Goal: Task Accomplishment & Management: Complete application form

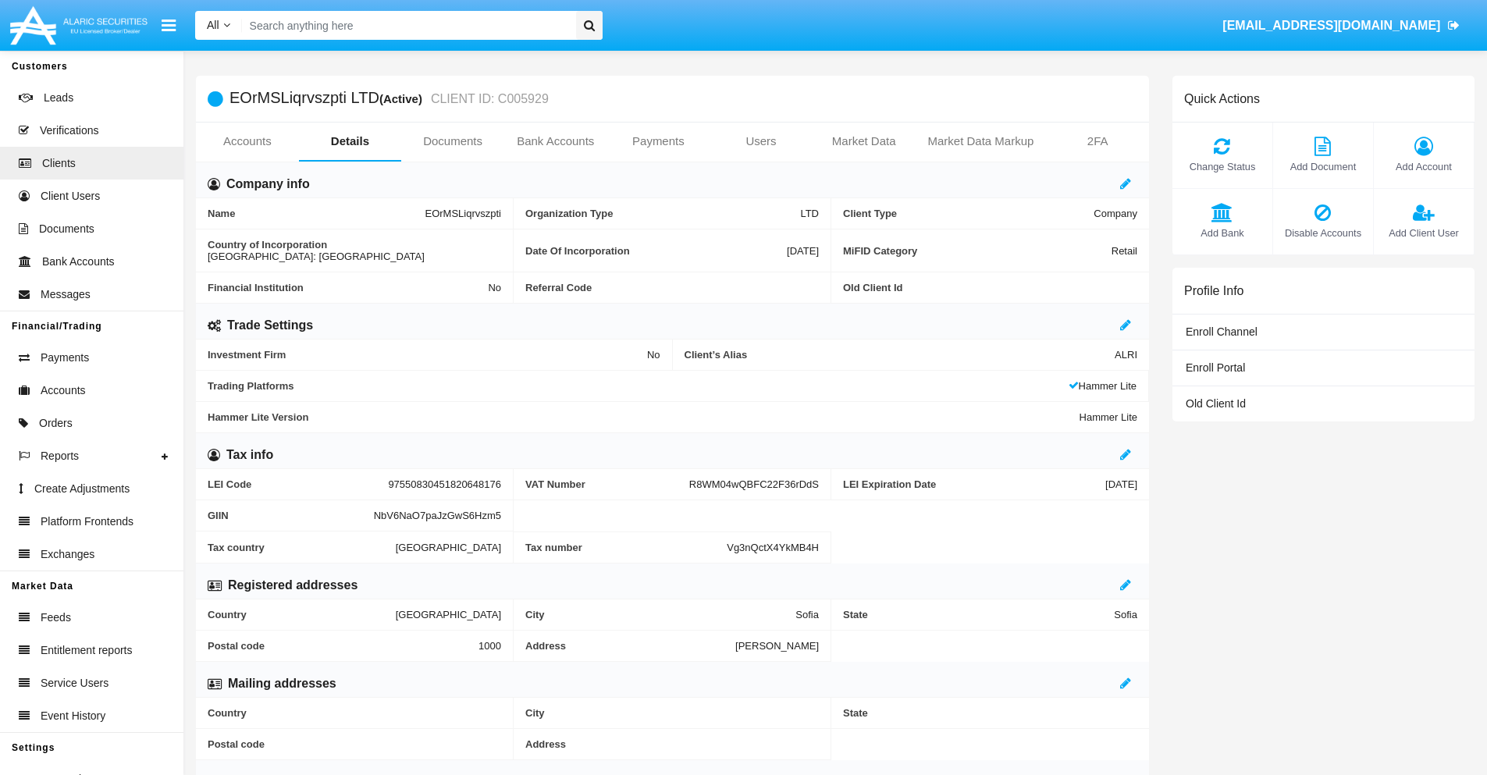
click at [761, 141] on link "Users" at bounding box center [761, 141] width 103 height 37
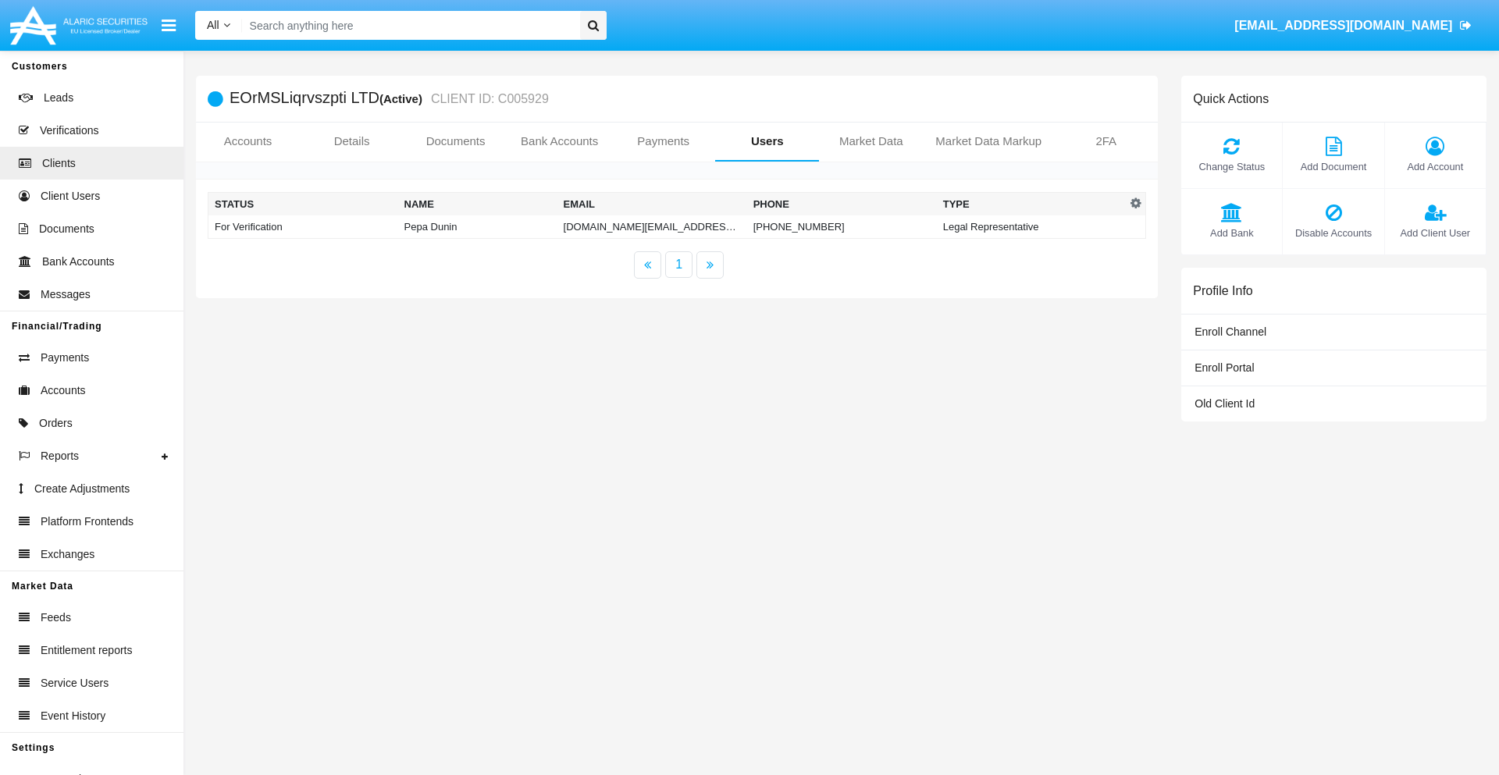
click at [652, 226] on td "[DOMAIN_NAME][EMAIL_ADDRESS][DOMAIN_NAME]" at bounding box center [652, 226] width 190 height 23
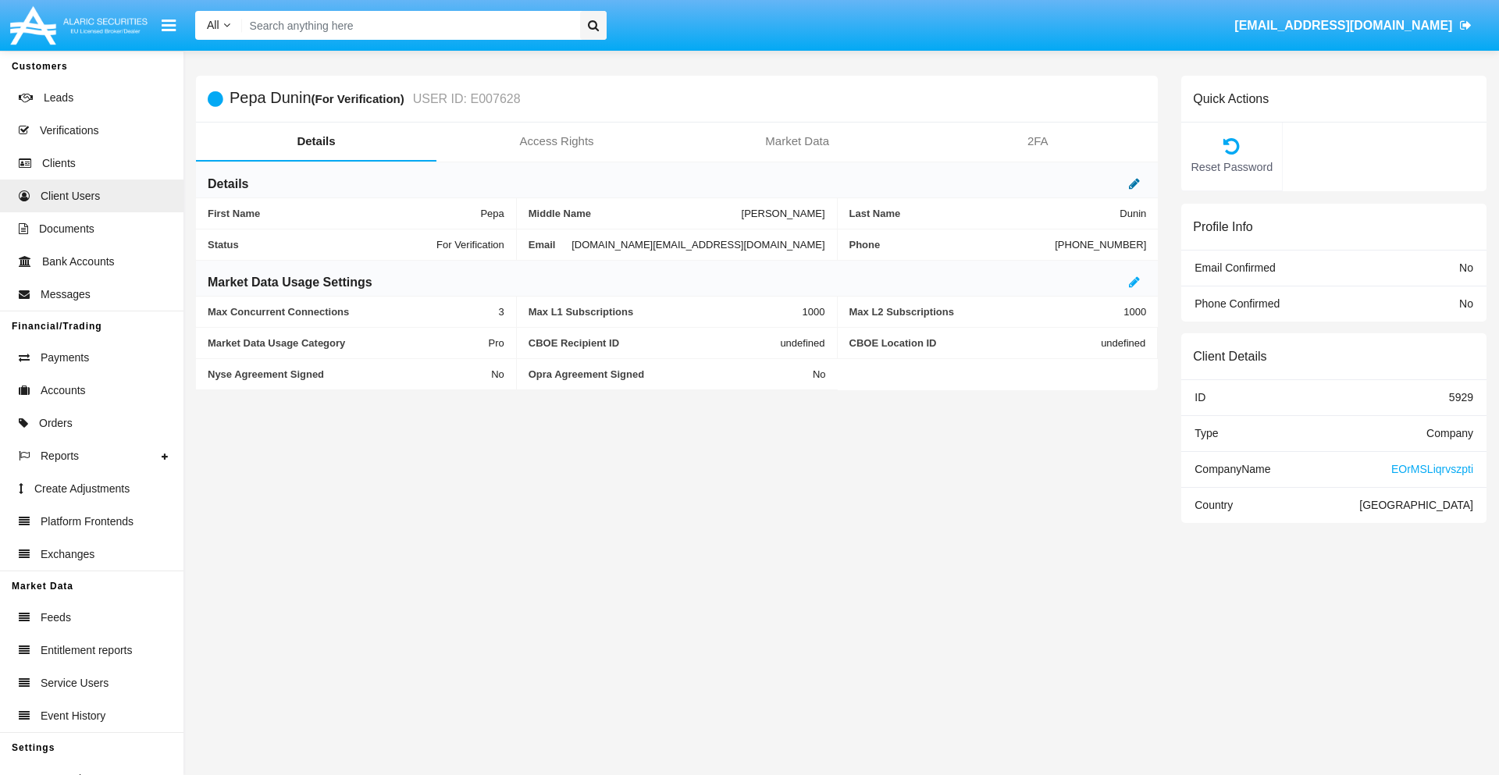
click at [1134, 183] on icon at bounding box center [1134, 183] width 11 height 12
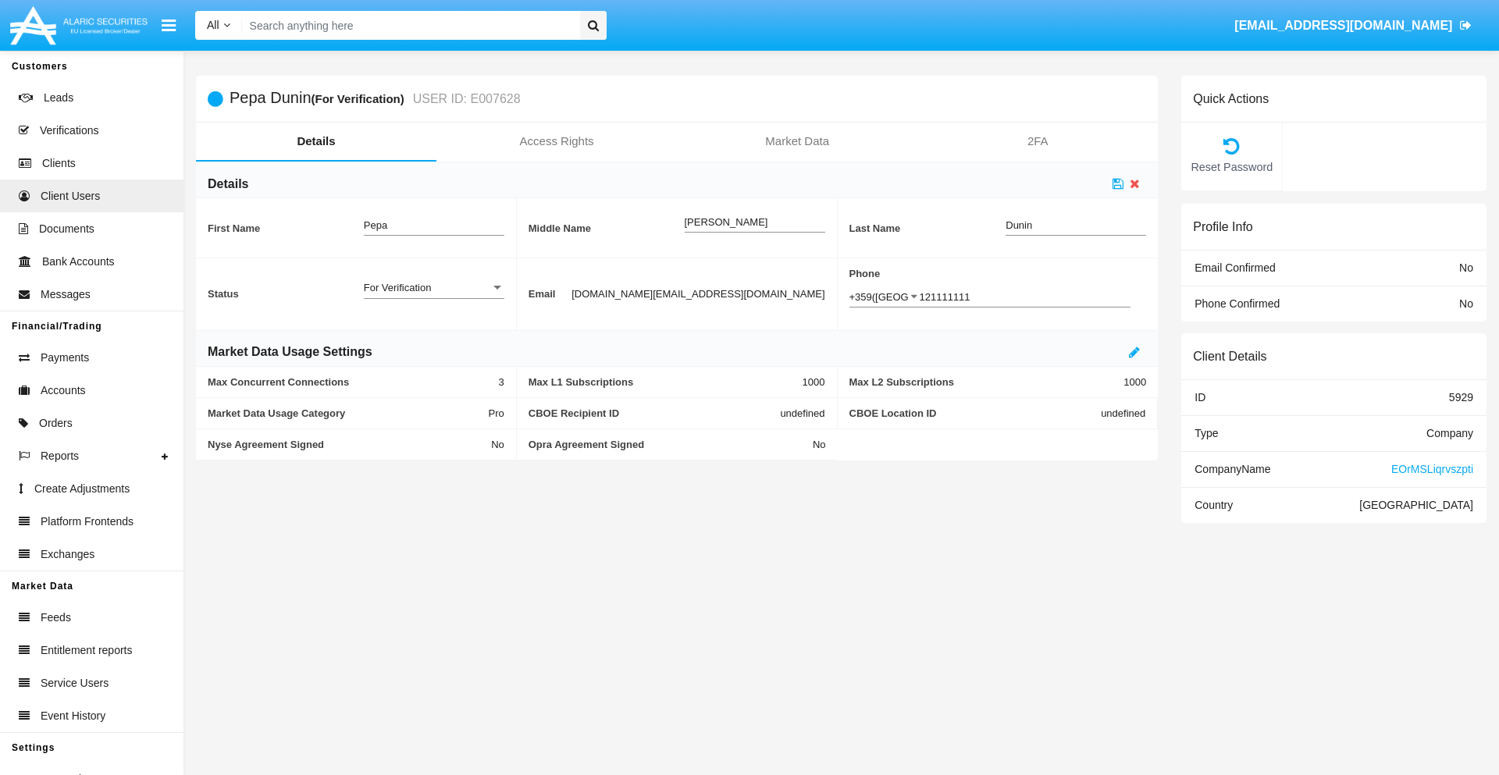
click at [433, 287] on div "For Verification" at bounding box center [427, 287] width 126 height 13
click at [433, 296] on span "Verified" at bounding box center [434, 296] width 141 height 30
click at [1118, 183] on icon at bounding box center [1118, 183] width 11 height 12
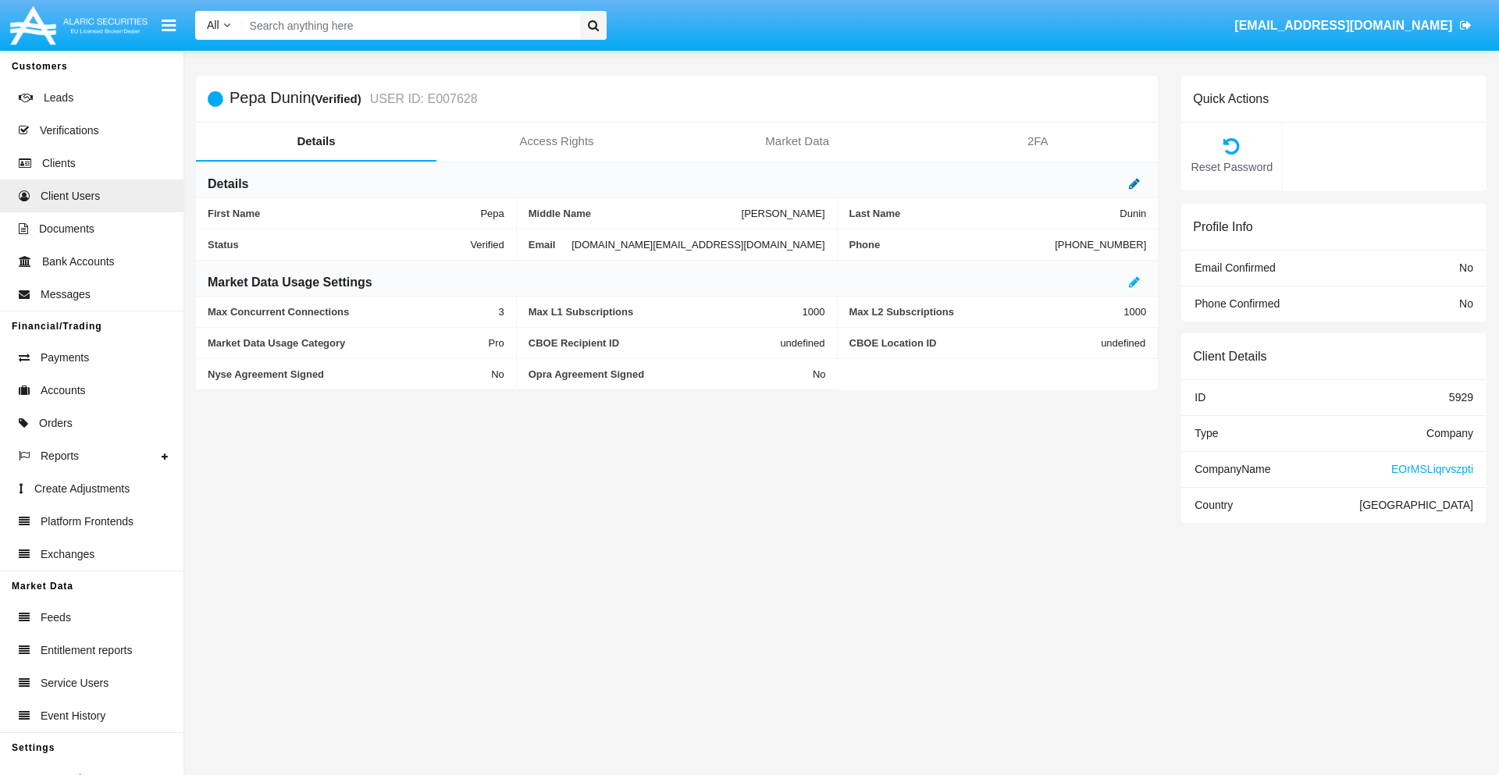
click at [1134, 183] on icon at bounding box center [1134, 183] width 11 height 12
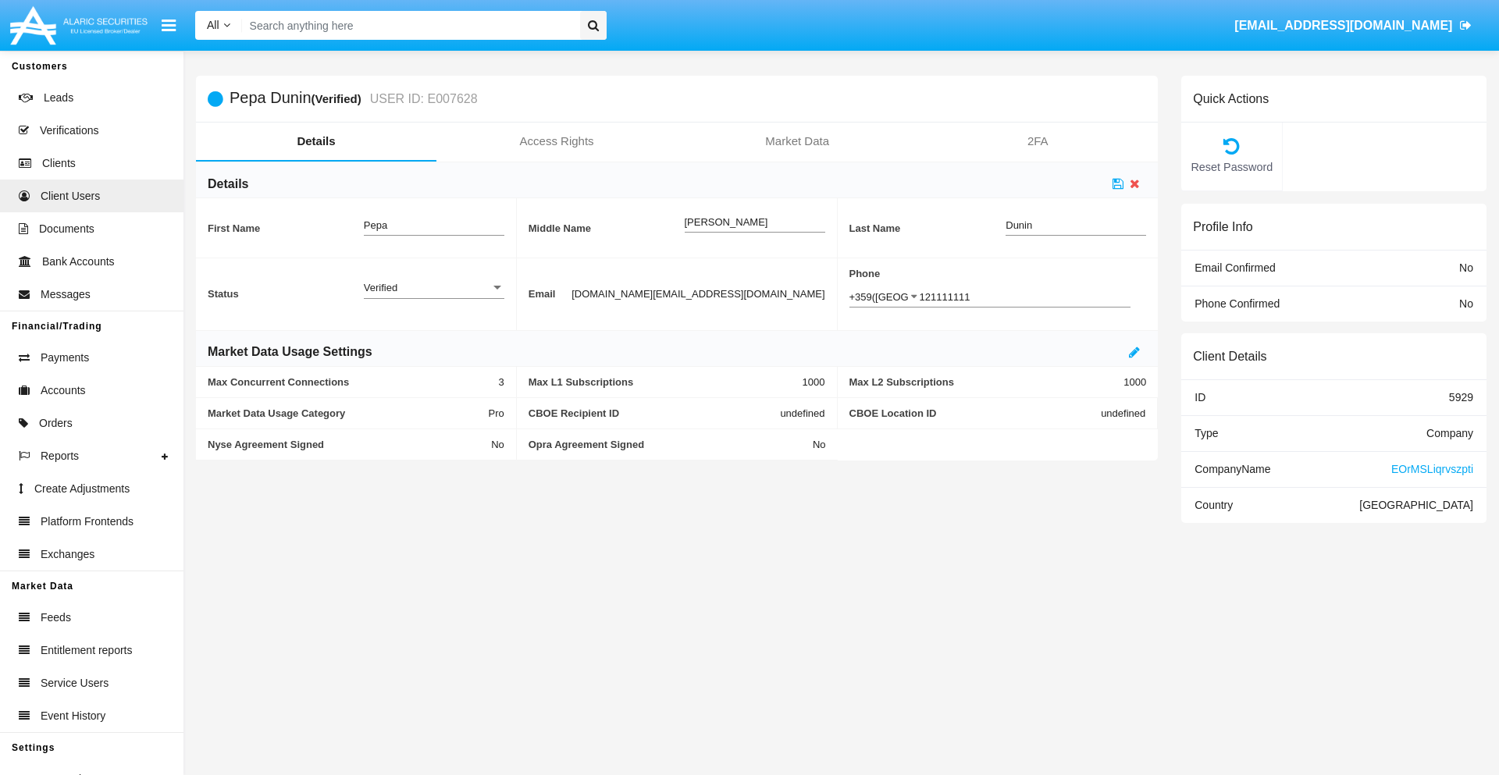
click at [433, 287] on div "Verified" at bounding box center [427, 287] width 126 height 13
click at [433, 296] on span "Active" at bounding box center [434, 296] width 141 height 30
click at [1118, 183] on icon at bounding box center [1118, 183] width 11 height 12
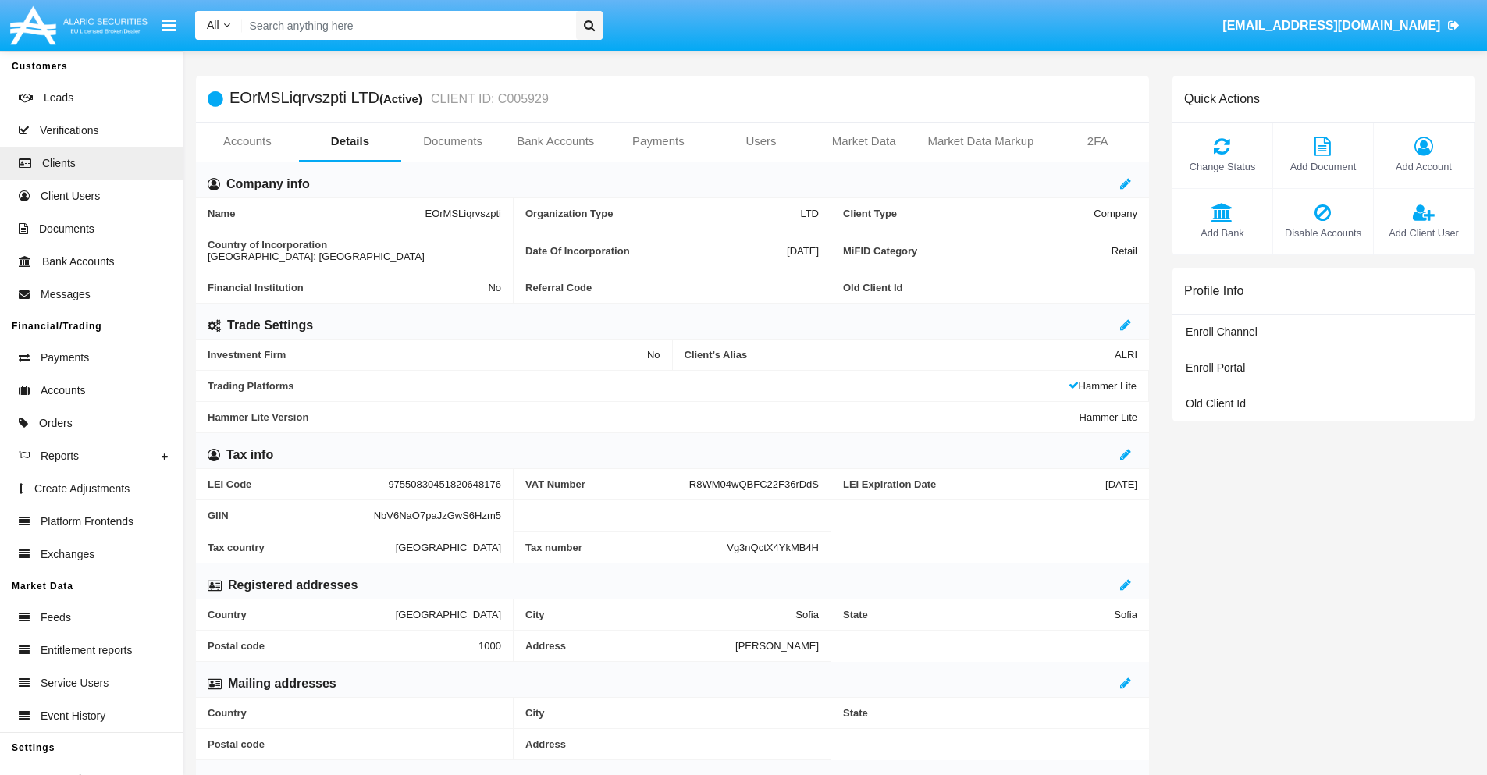
click at [1423, 233] on span "Add Client User" at bounding box center [1424, 233] width 84 height 15
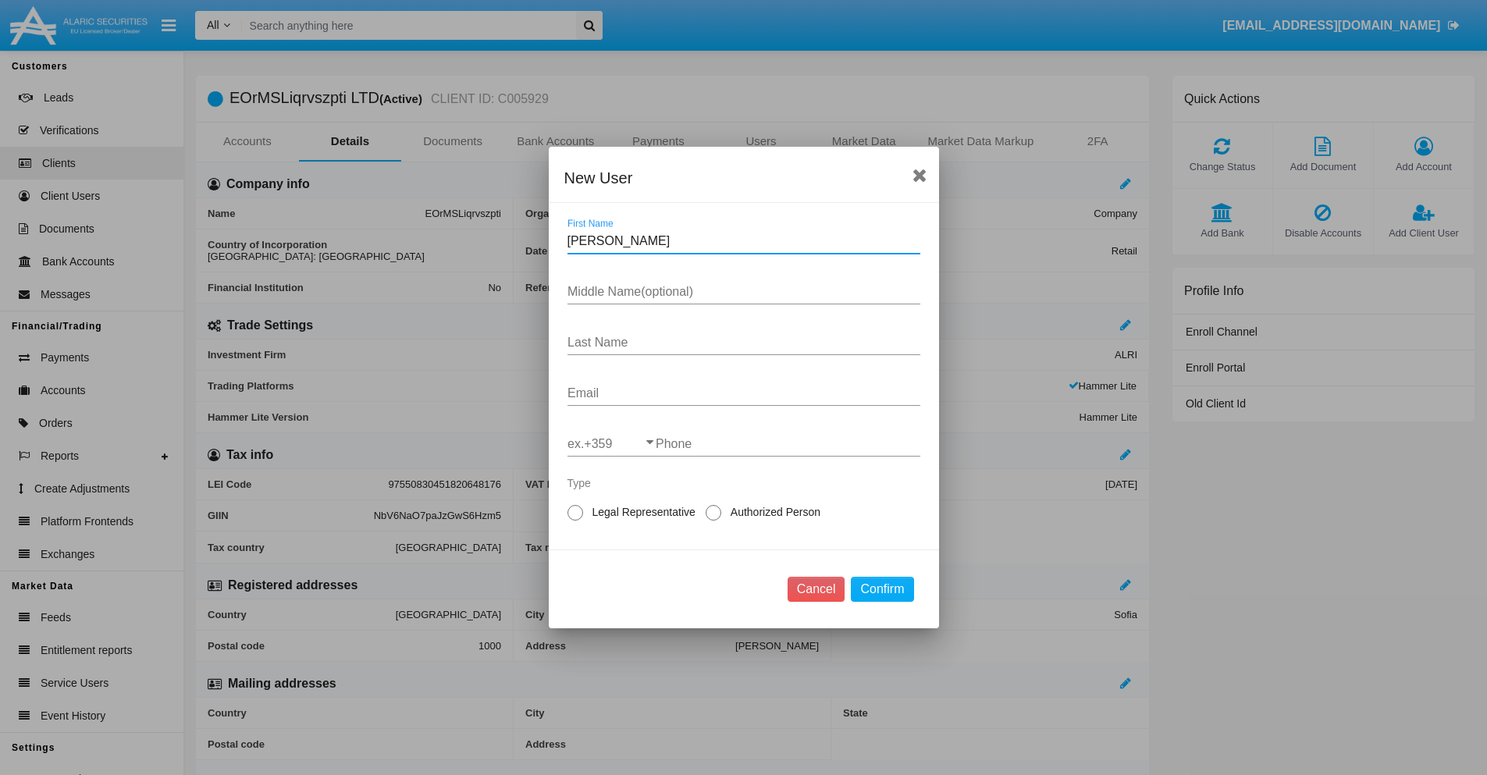
type input "Noe"
type input "Meridith"
type input "Wilderman"
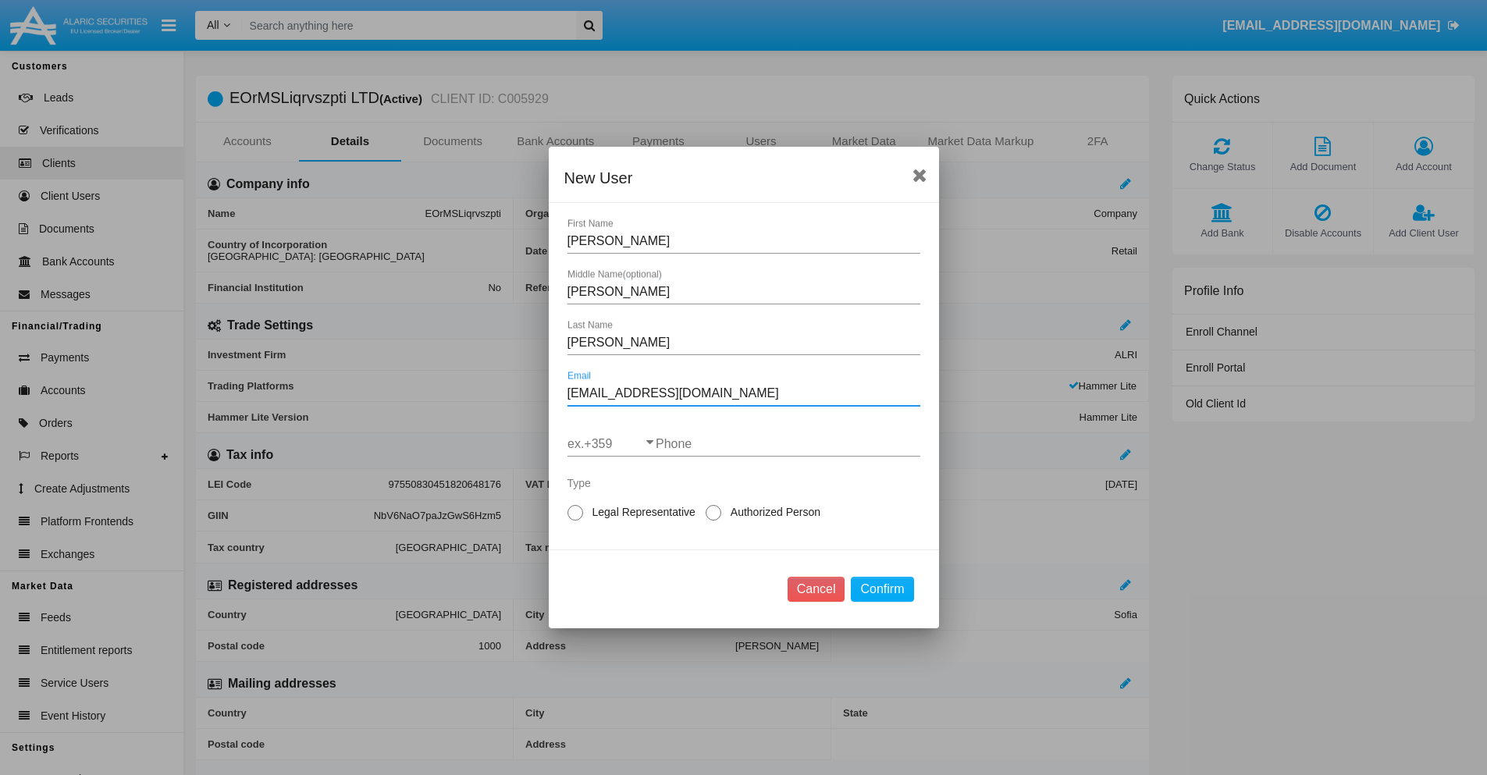
type input "[EMAIL_ADDRESS][DOMAIN_NAME]"
click at [611, 444] on input "ex.+359" at bounding box center [612, 444] width 88 height 14
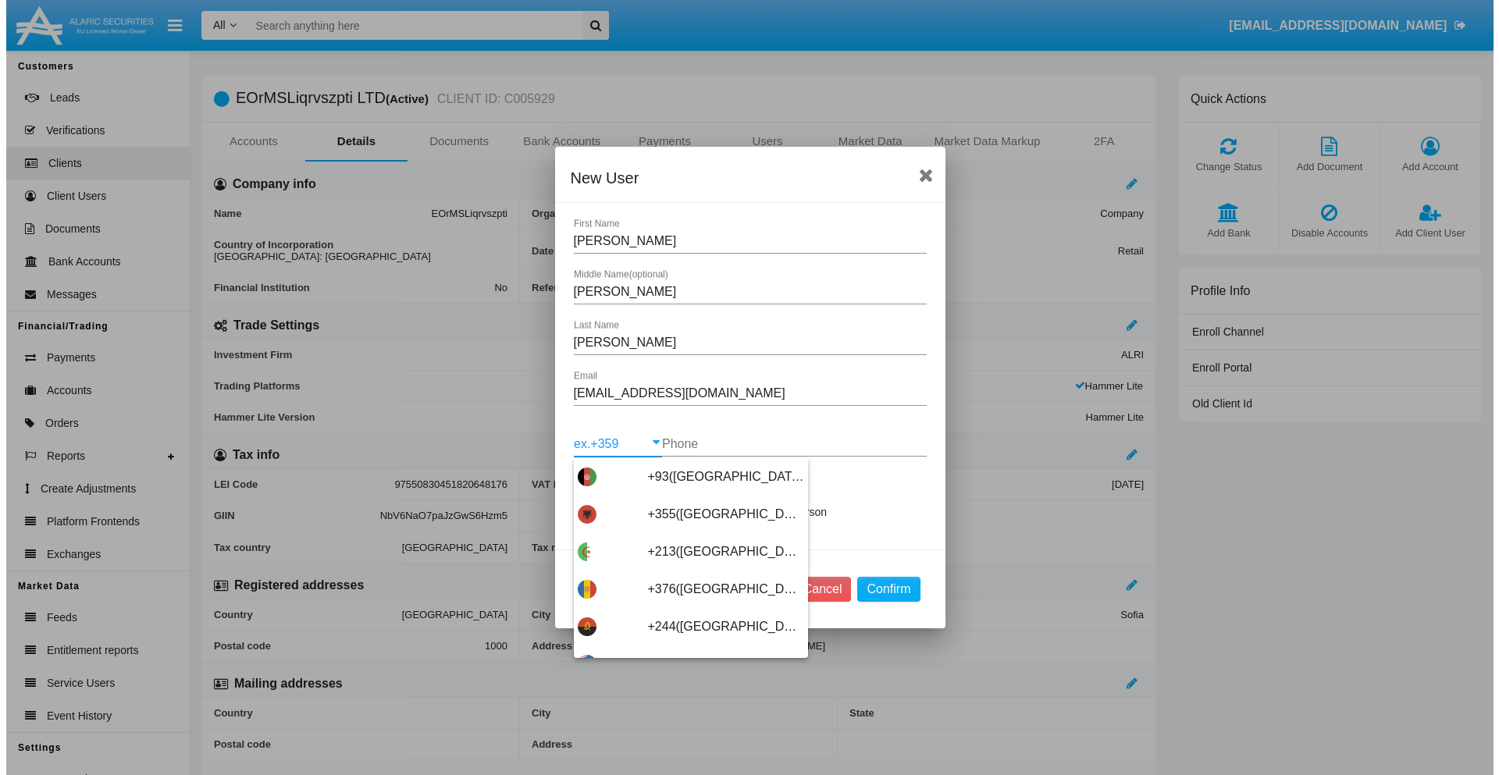
scroll to position [8307, 0]
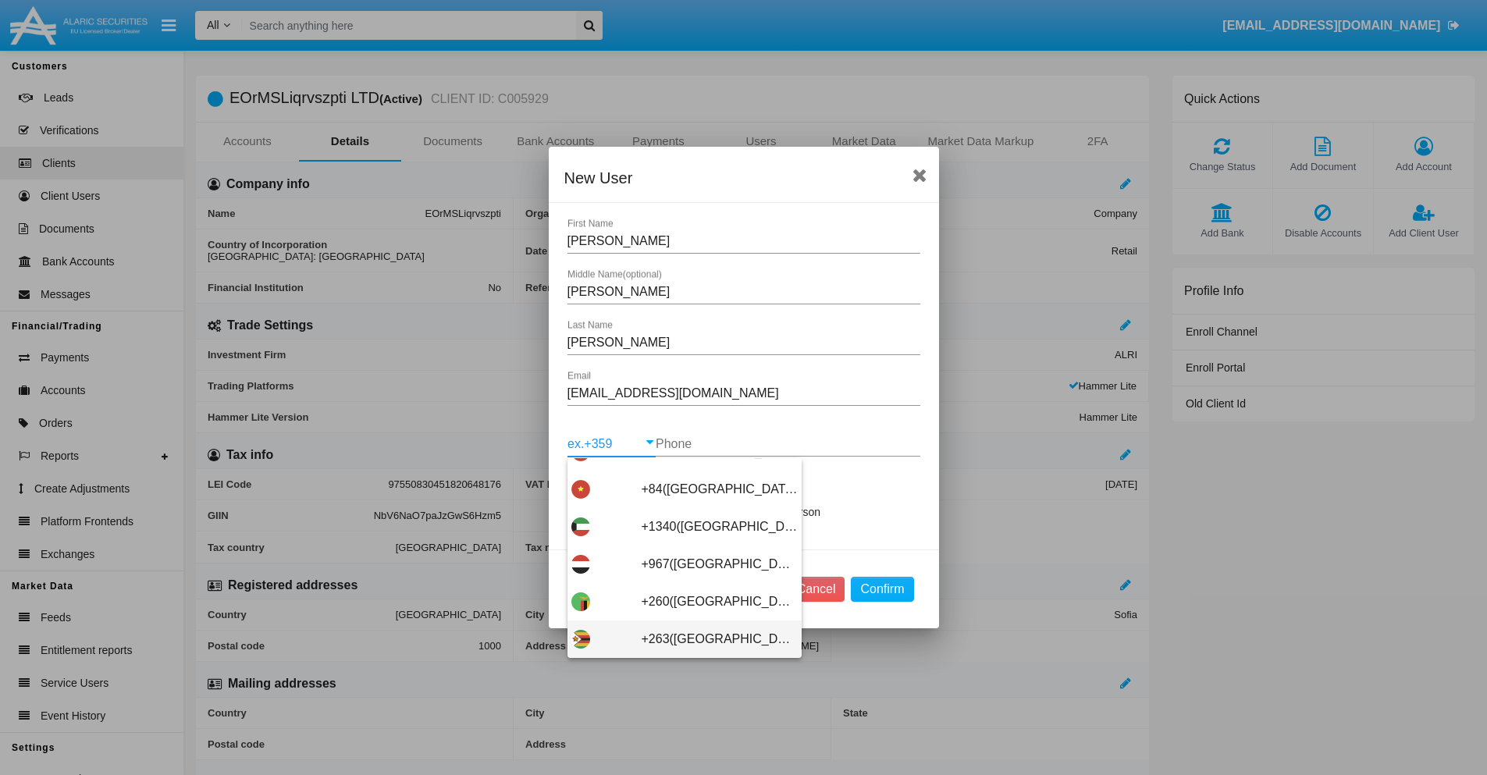
click at [678, 639] on span "+263([GEOGRAPHIC_DATA])" at bounding box center [720, 639] width 156 height 37
type input "+263([GEOGRAPHIC_DATA])"
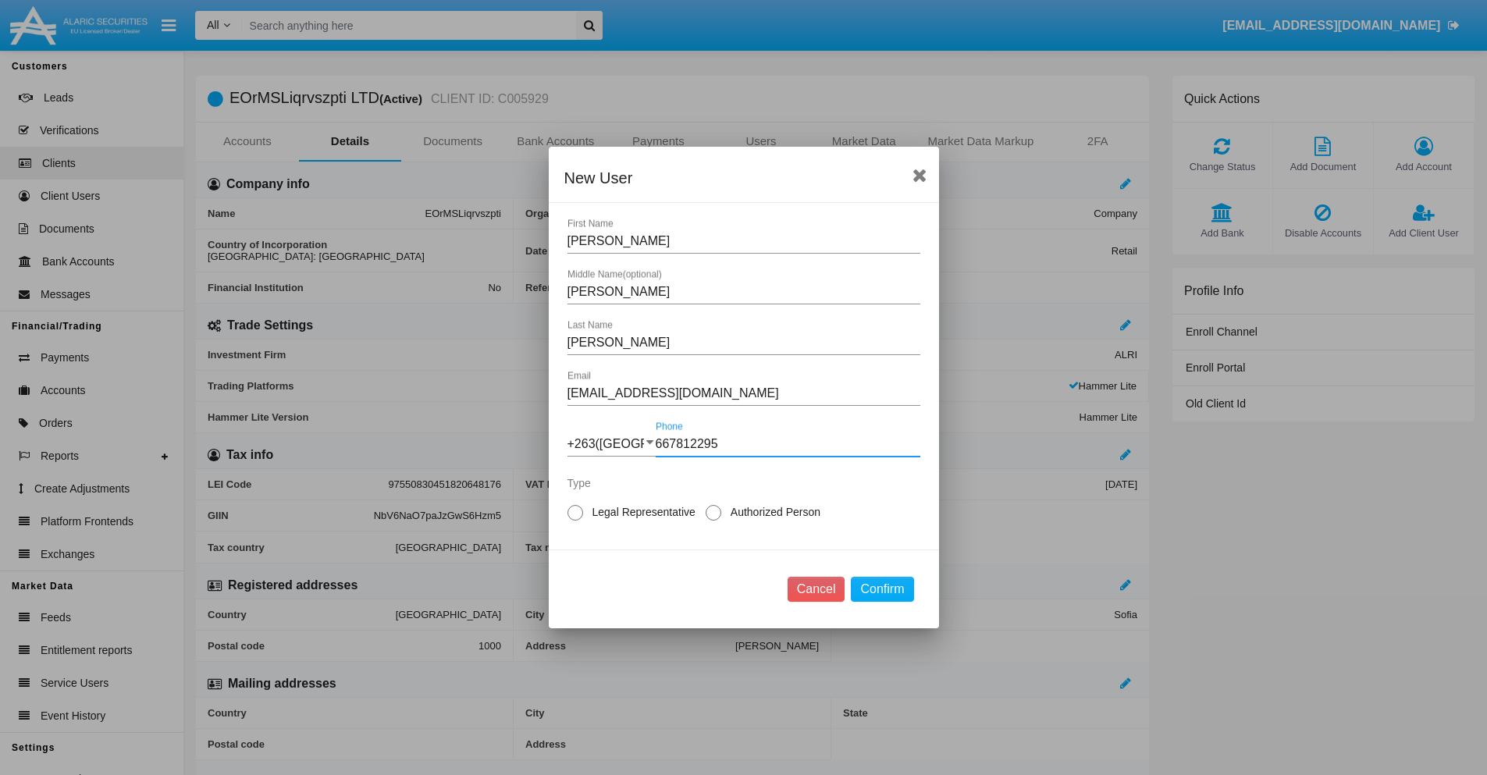
type input "667812295"
click at [772, 512] on span "Authorized Person" at bounding box center [772, 512] width 103 height 16
click at [714, 521] on input "Authorized Person" at bounding box center [713, 521] width 1 height 1
radio input "true"
click at [882, 589] on button "Confirm" at bounding box center [882, 589] width 62 height 25
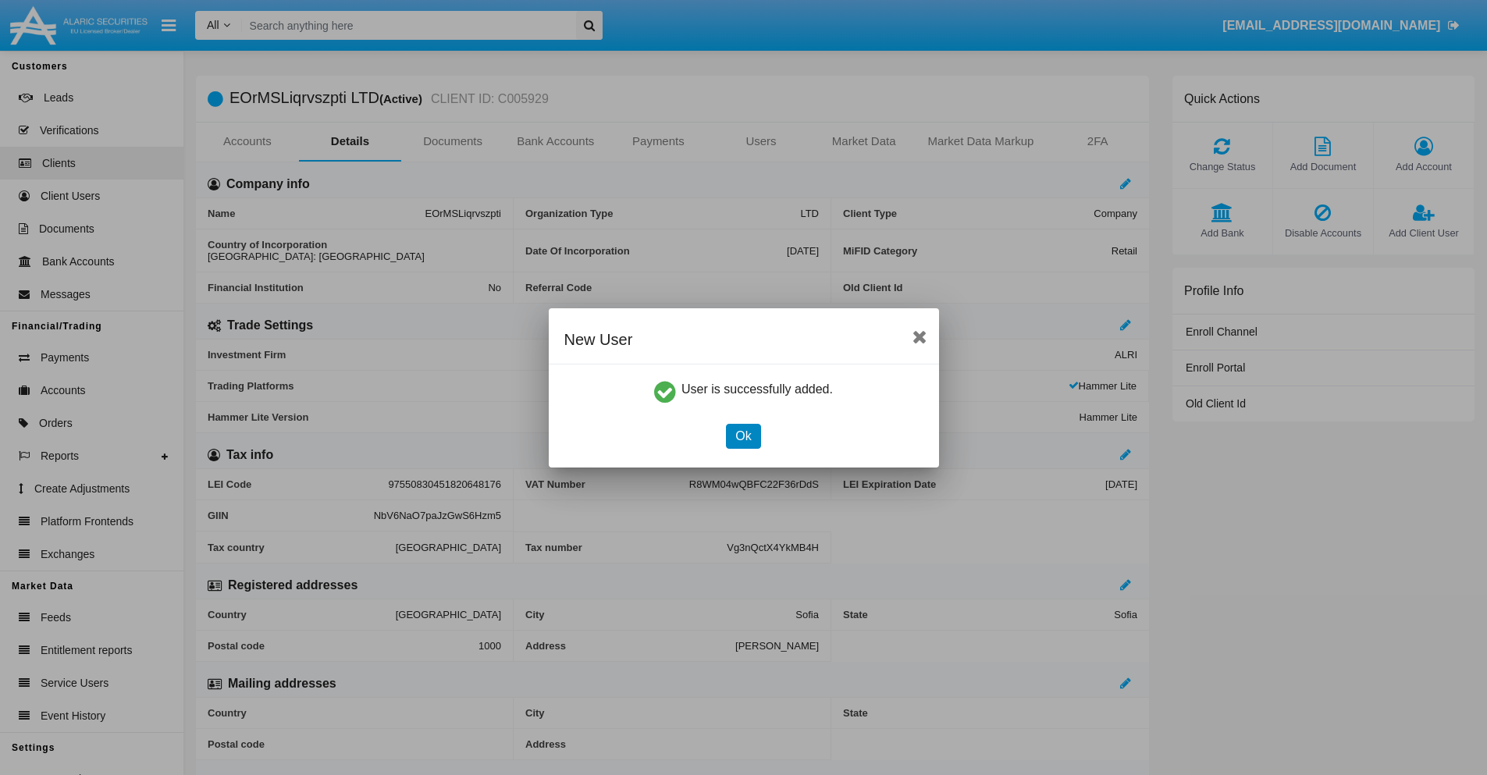
click at [743, 436] on button "Ok" at bounding box center [743, 436] width 34 height 25
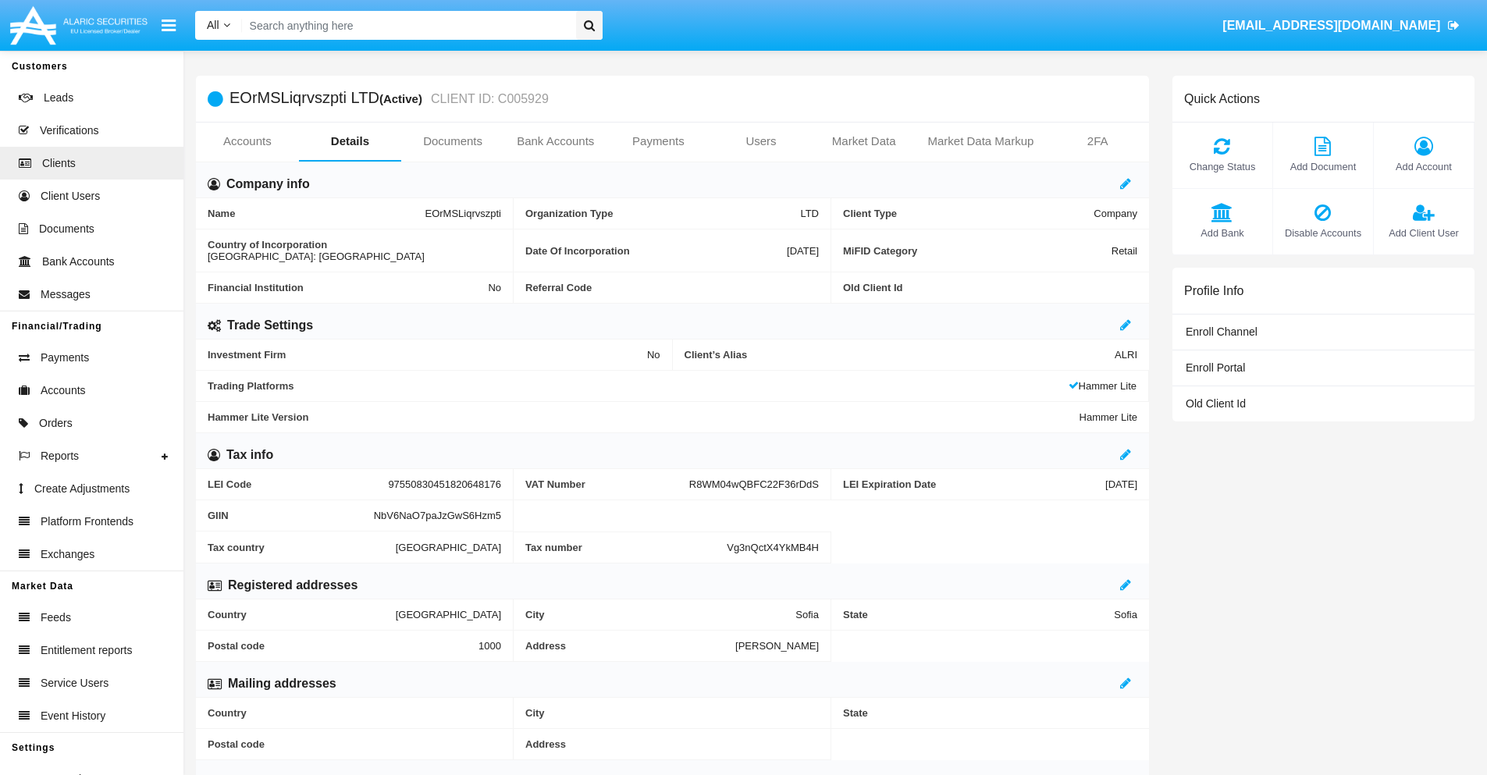
click at [1423, 233] on span "Add Client User" at bounding box center [1424, 233] width 84 height 15
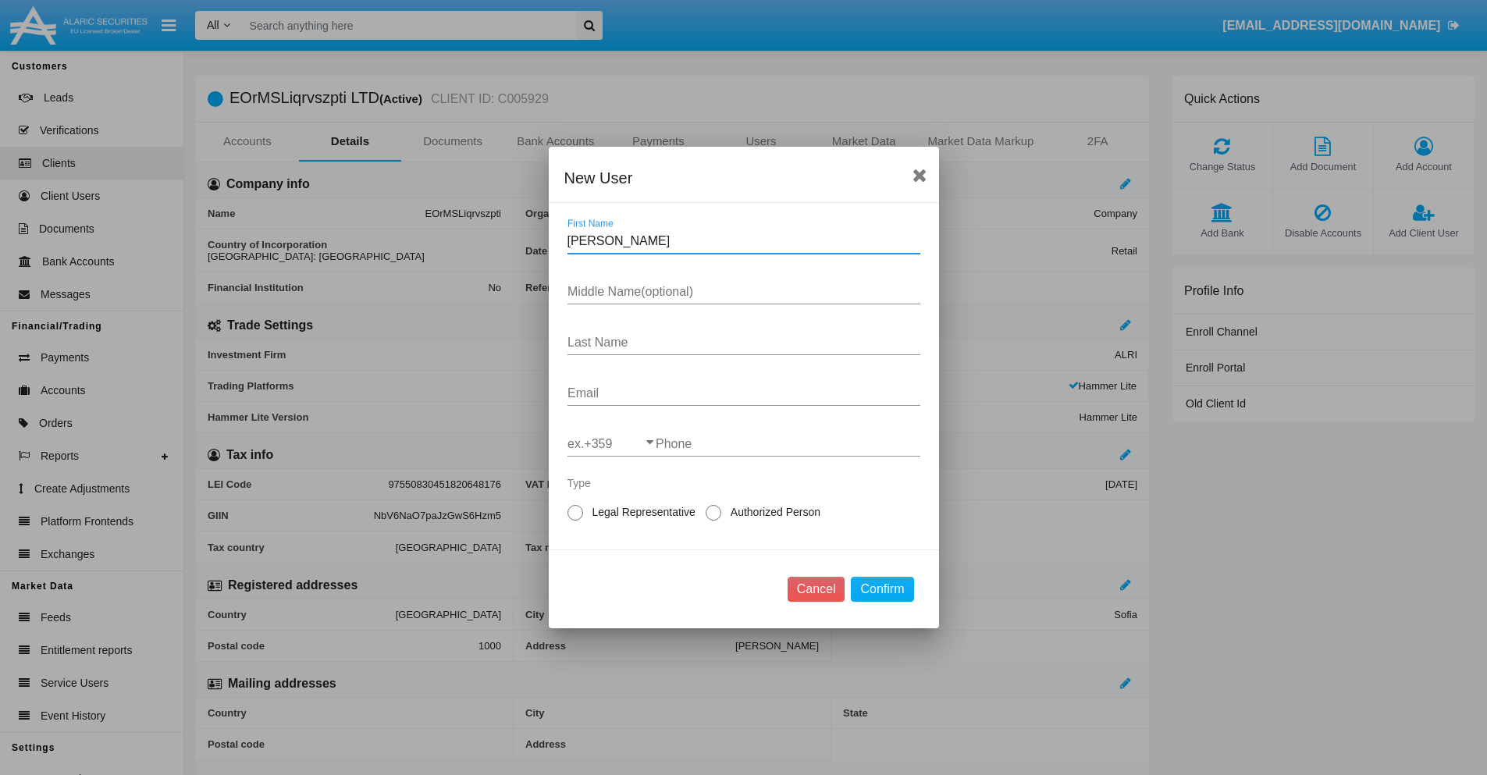
type input "Gil"
type input "Golda"
type input "Will"
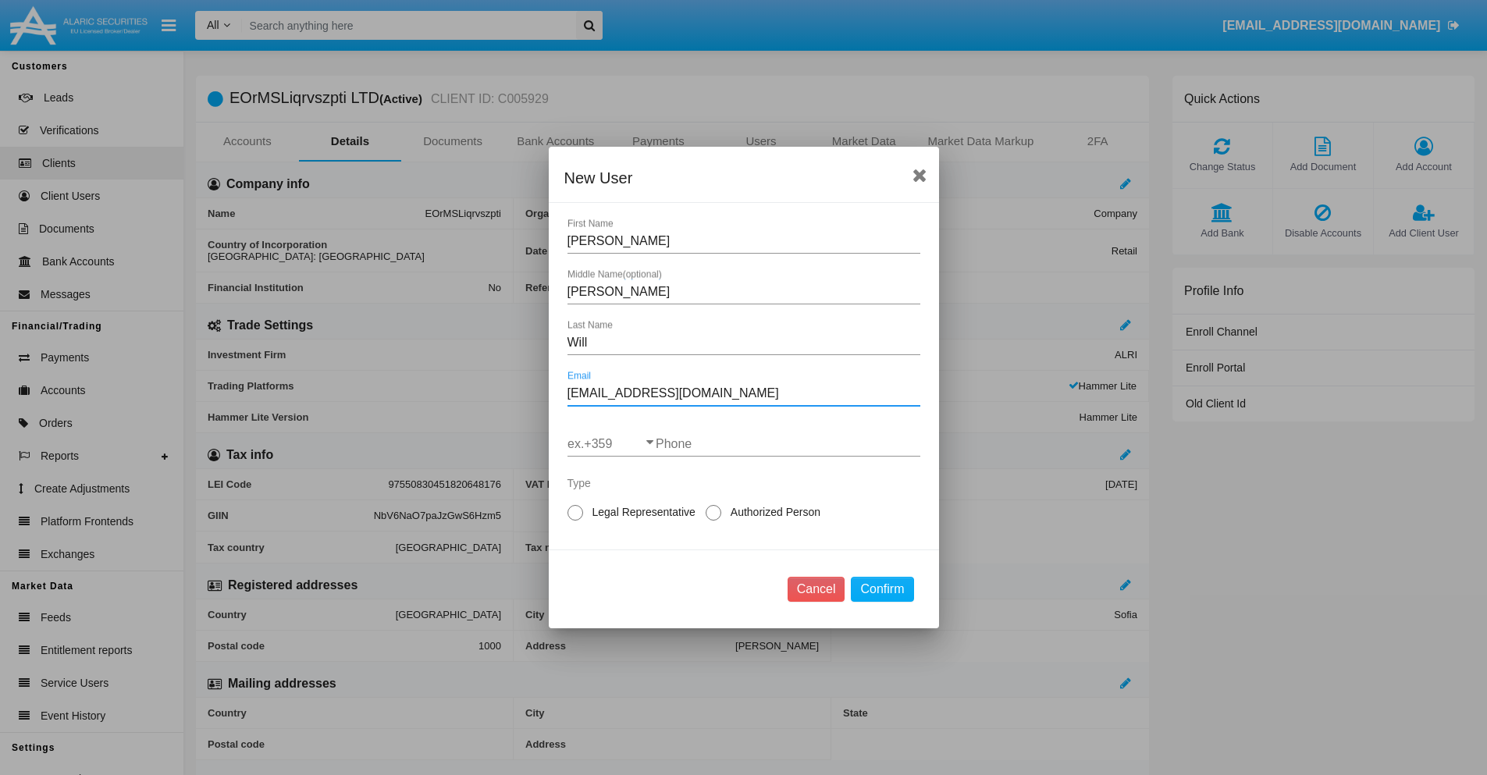
type input "[EMAIL_ADDRESS][DOMAIN_NAME]"
click at [611, 444] on input "ex.+359" at bounding box center [612, 444] width 88 height 14
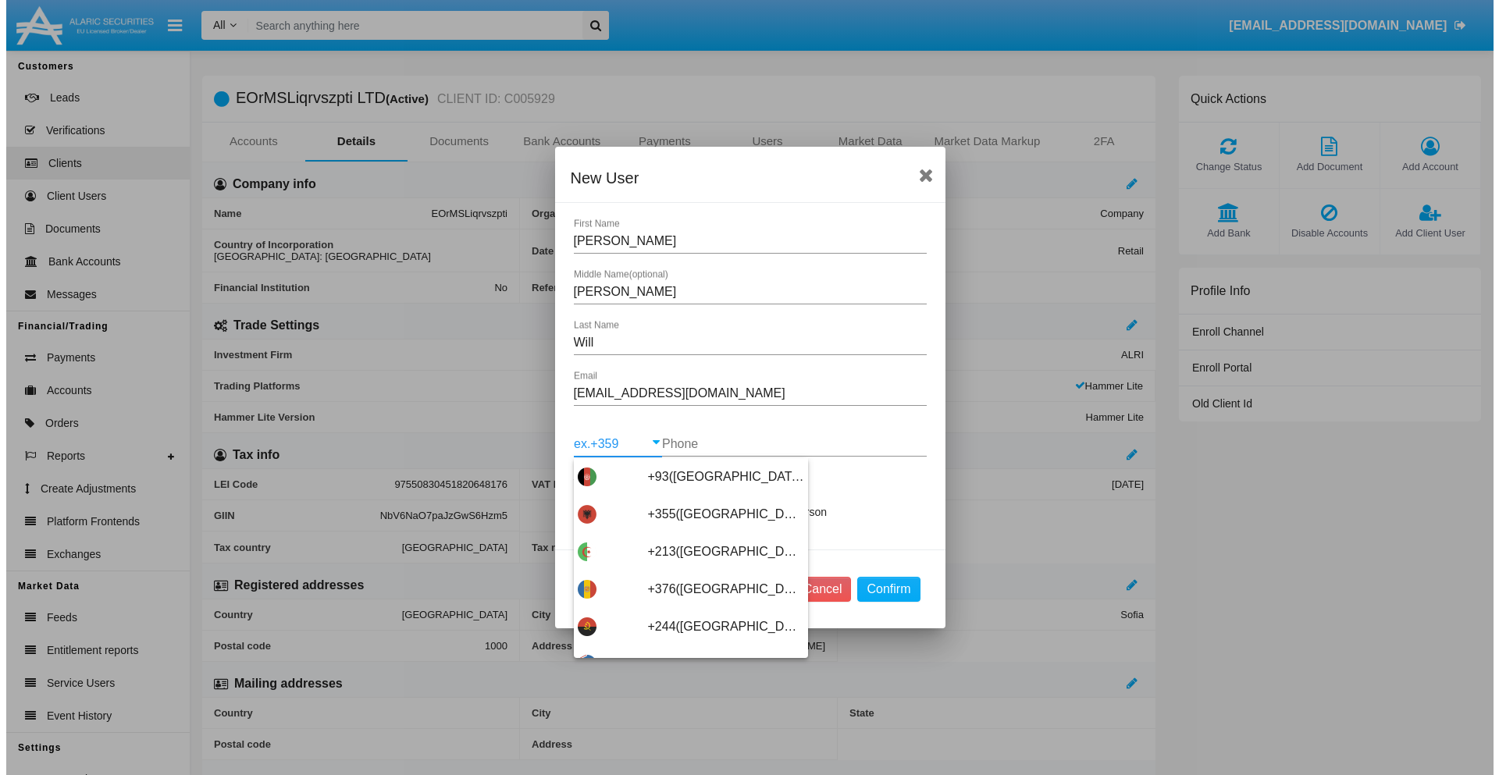
scroll to position [8307, 0]
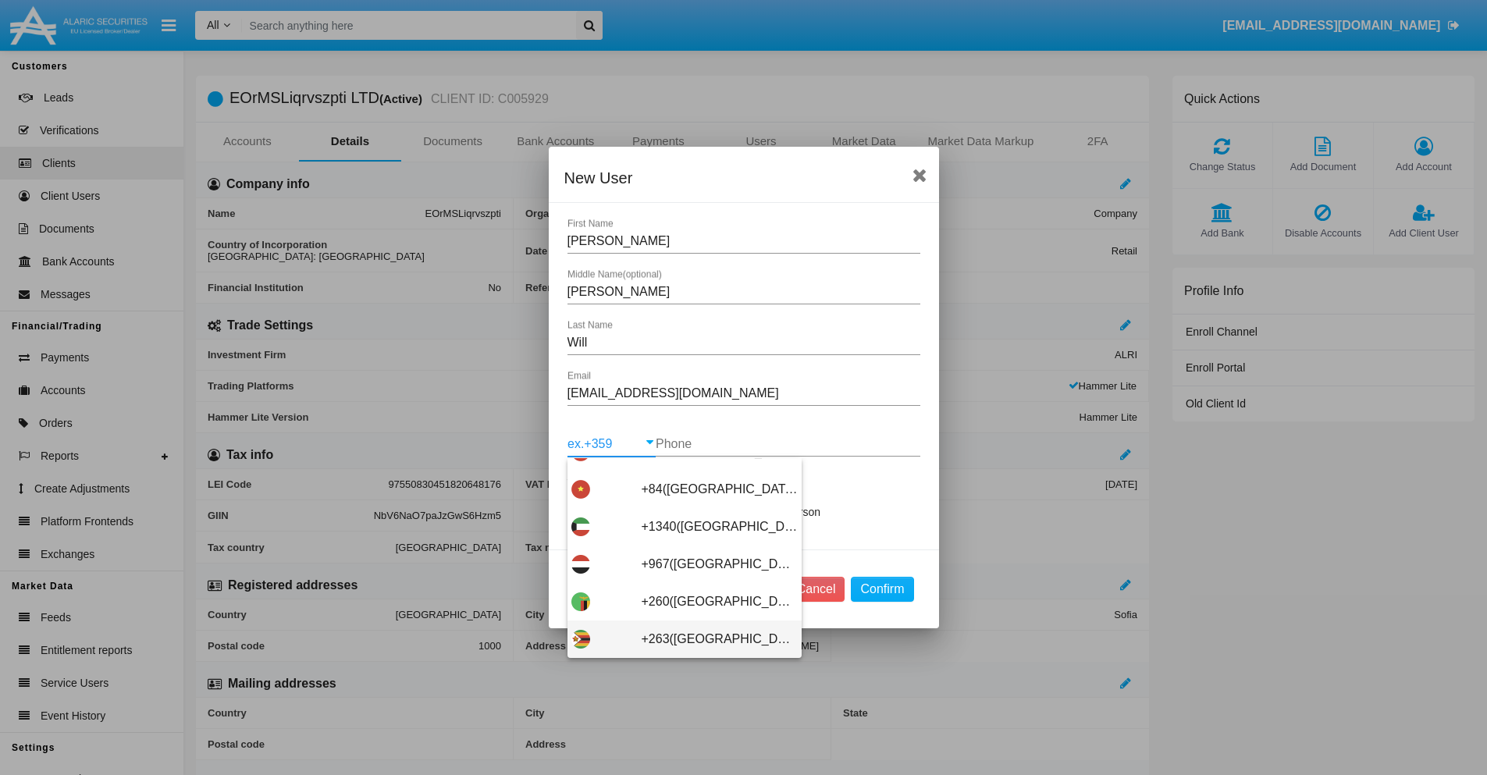
click at [678, 639] on span "+263([GEOGRAPHIC_DATA])" at bounding box center [720, 639] width 156 height 37
type input "+263([GEOGRAPHIC_DATA])"
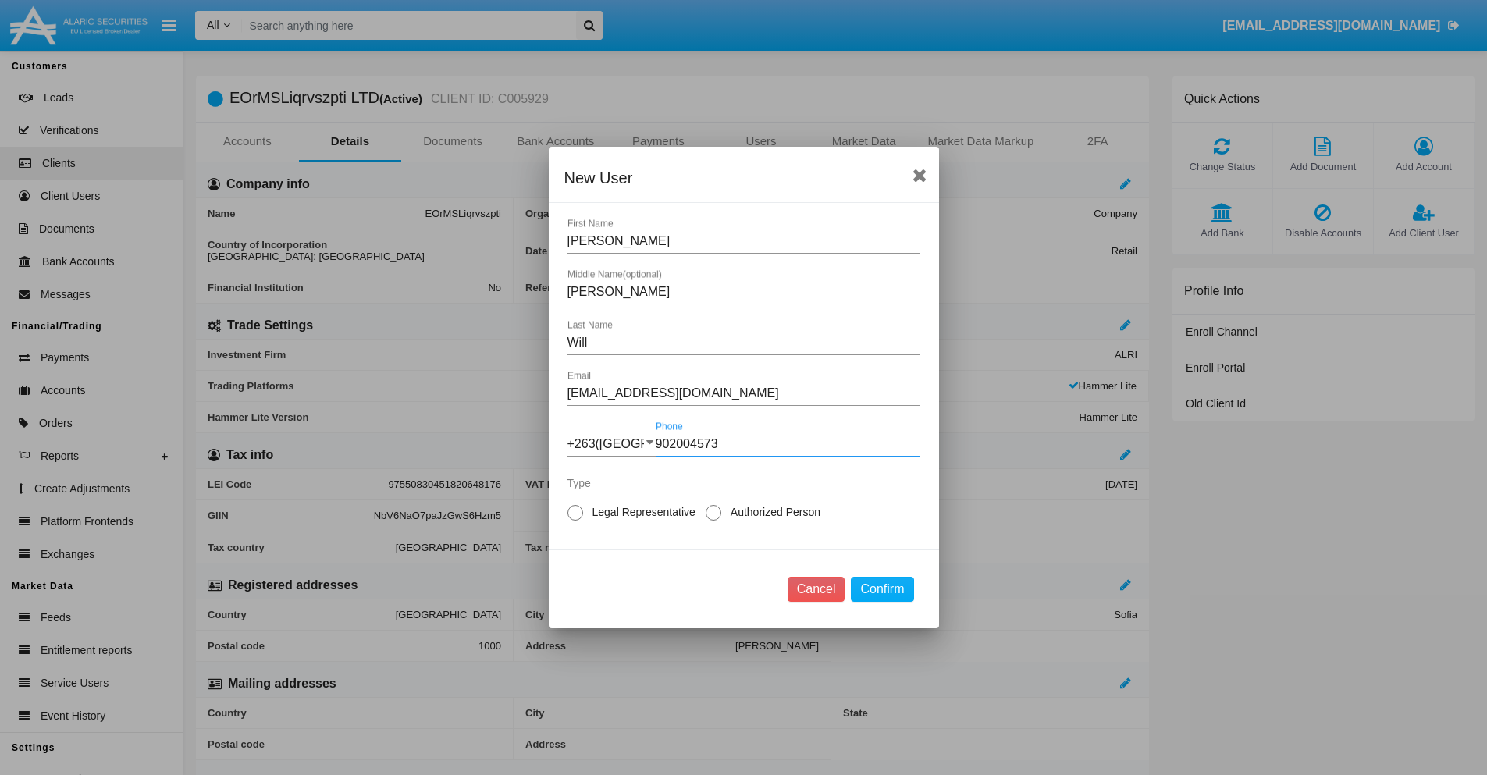
type input "902004573"
click at [641, 512] on span "Legal Representative" at bounding box center [641, 512] width 116 height 16
click at [575, 521] on input "Legal Representative" at bounding box center [575, 521] width 1 height 1
radio input "true"
click at [882, 589] on button "Confirm" at bounding box center [882, 589] width 62 height 25
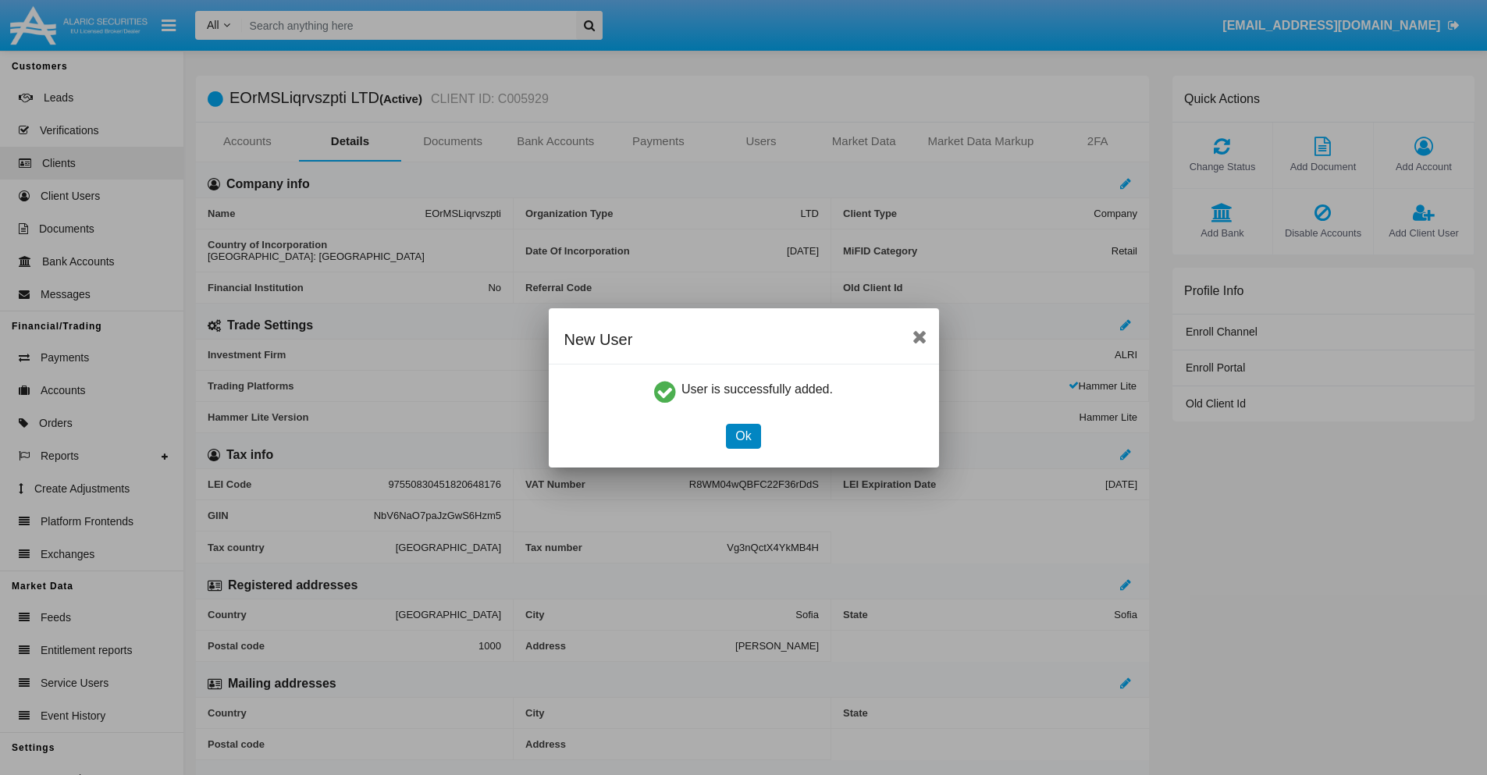
click at [743, 436] on button "Ok" at bounding box center [743, 436] width 34 height 25
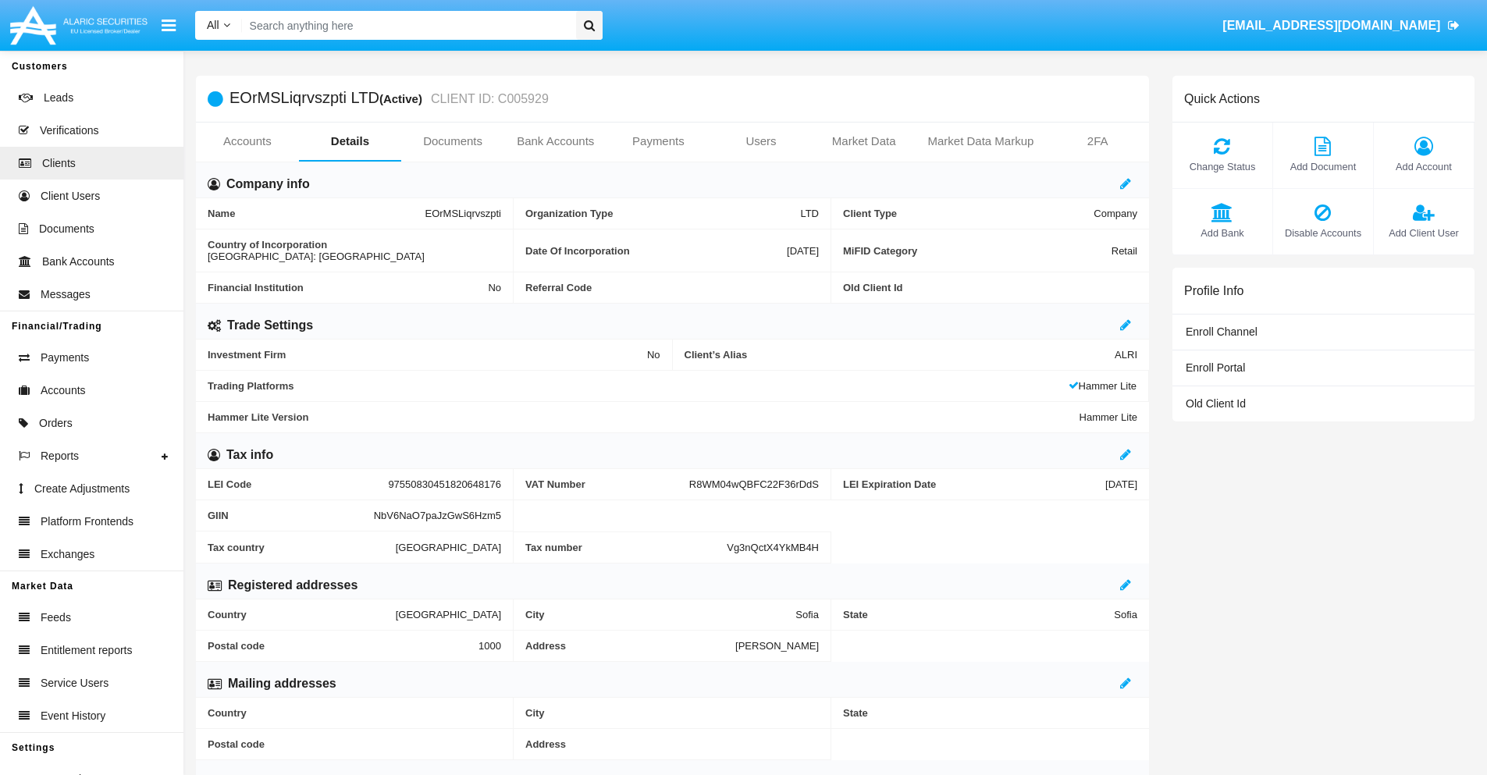
click at [761, 141] on link "Users" at bounding box center [761, 141] width 103 height 37
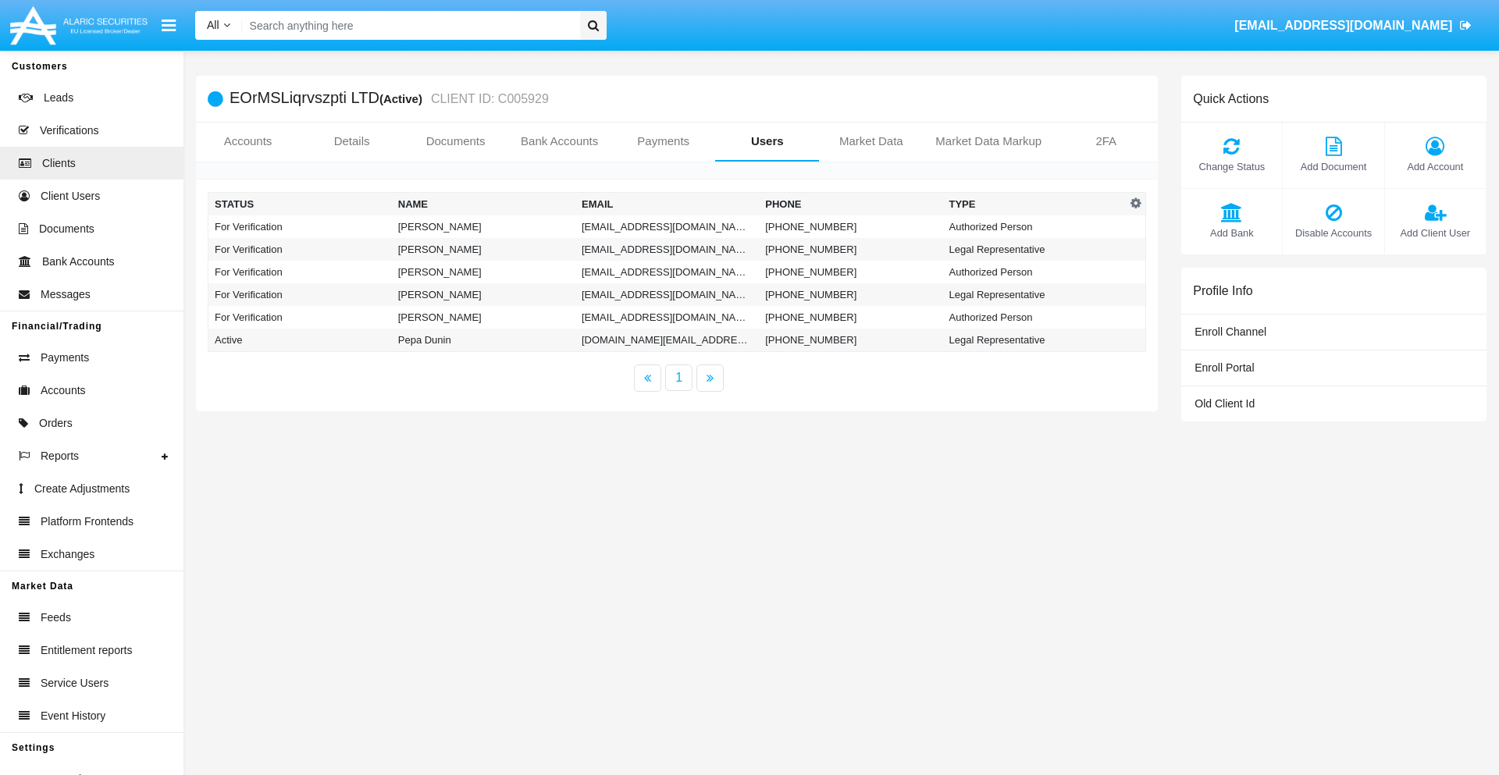
click at [667, 226] on td "[EMAIL_ADDRESS][DOMAIN_NAME]" at bounding box center [666, 226] width 183 height 23
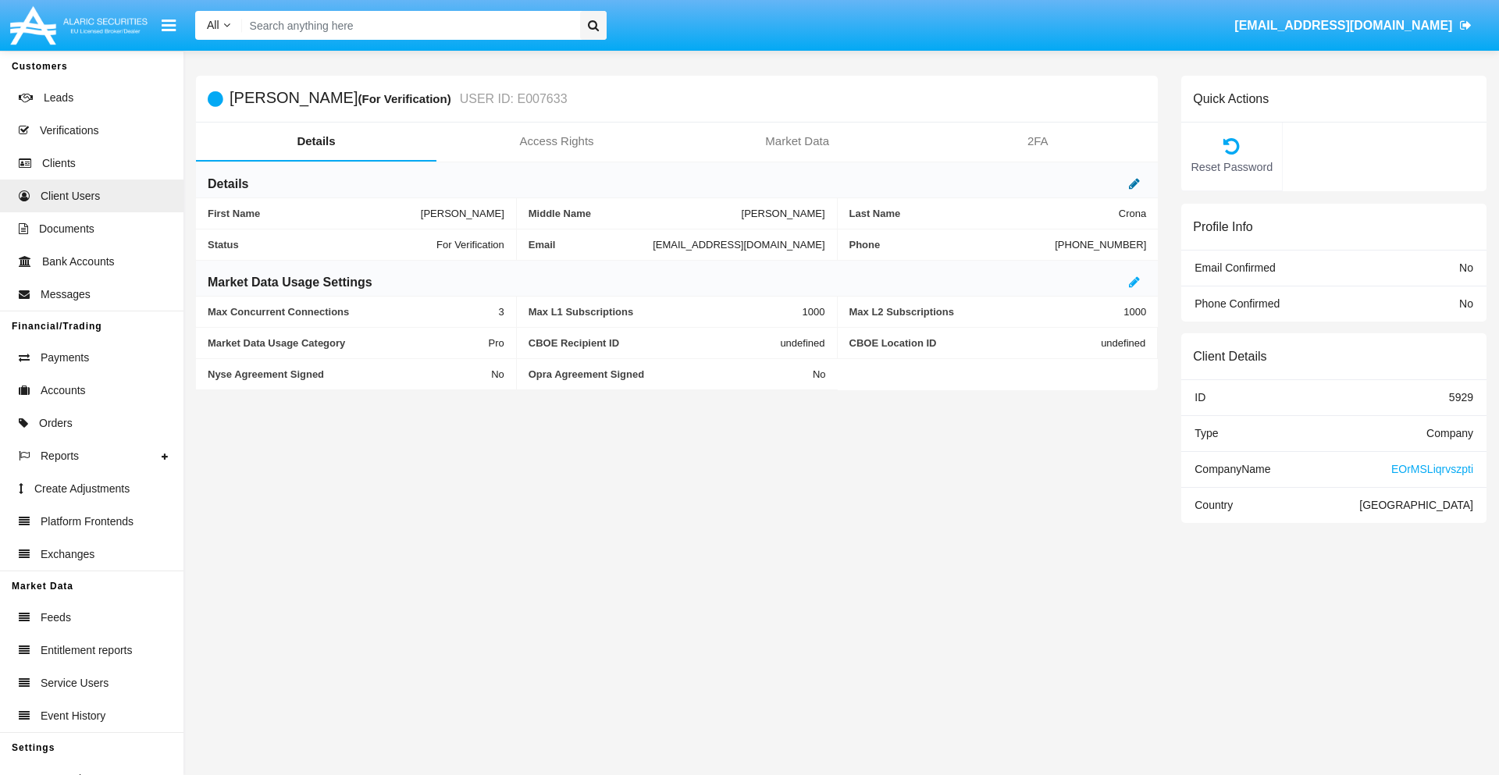
click at [1134, 183] on icon at bounding box center [1134, 183] width 11 height 12
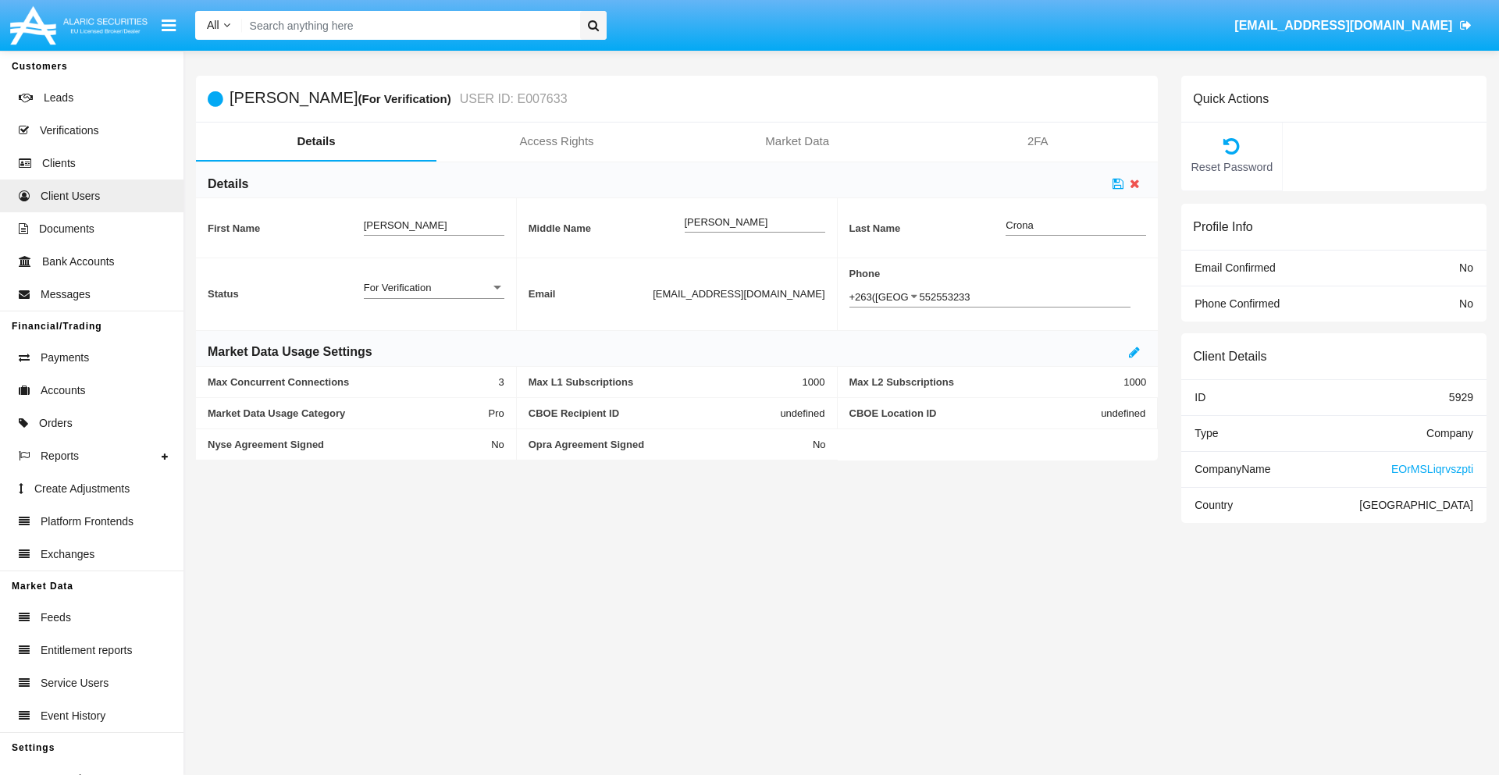
click at [433, 287] on div "For Verification" at bounding box center [427, 287] width 126 height 13
click at [433, 296] on span "Verified" at bounding box center [434, 296] width 141 height 30
click at [1118, 183] on icon at bounding box center [1118, 183] width 11 height 12
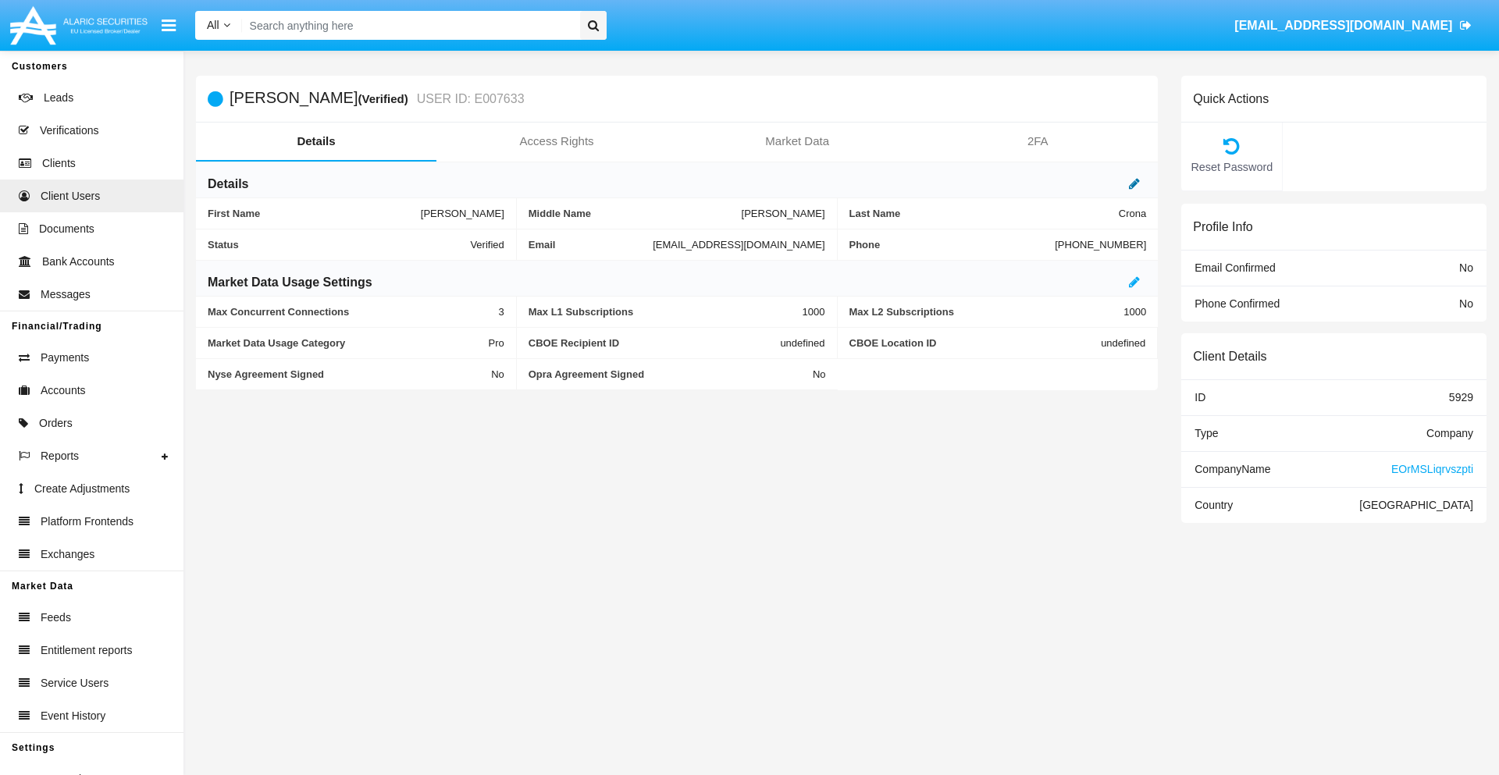
click at [1134, 183] on icon at bounding box center [1134, 183] width 11 height 12
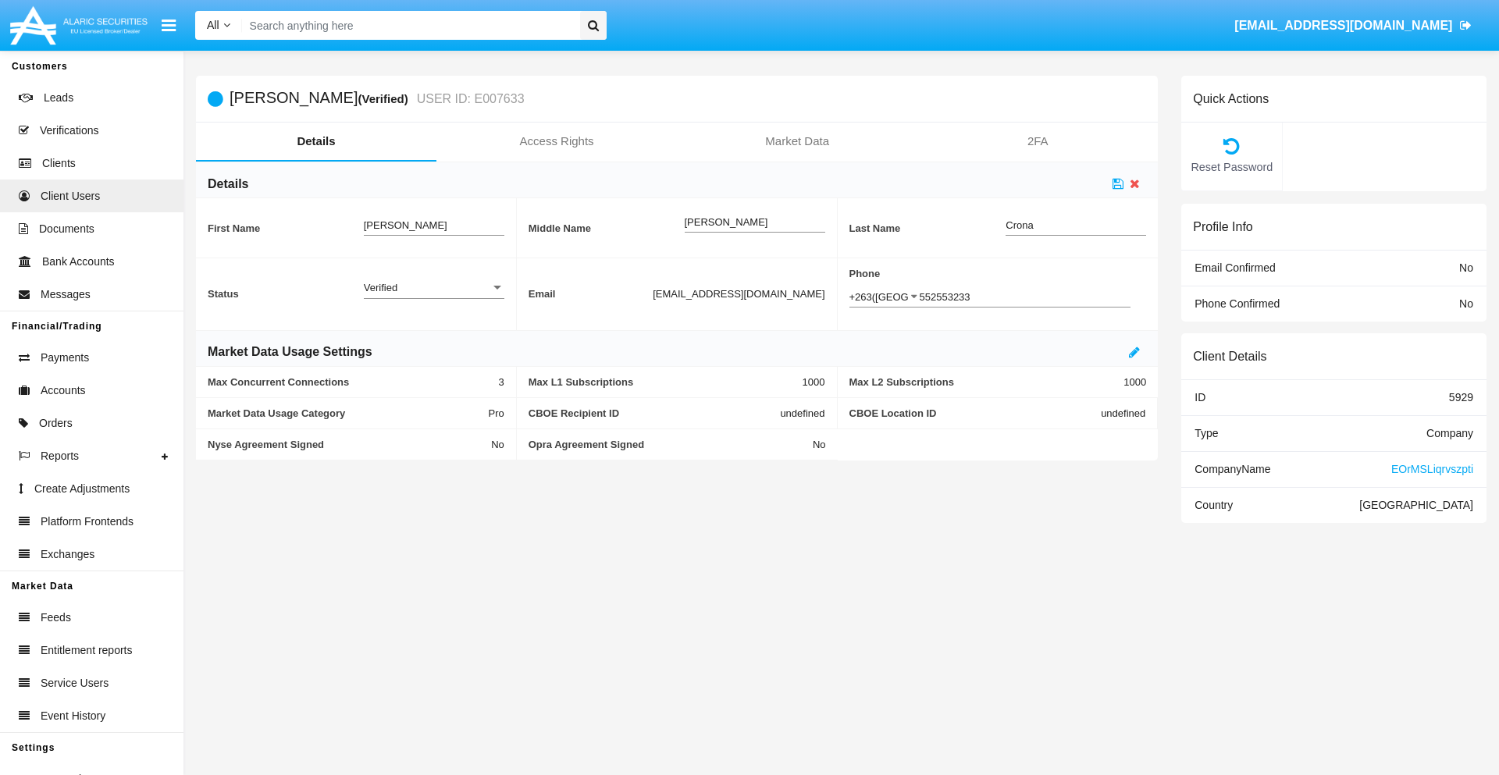
click at [433, 287] on div "Verified" at bounding box center [427, 287] width 126 height 13
click at [433, 296] on span "Active" at bounding box center [434, 296] width 141 height 30
click at [1118, 183] on icon at bounding box center [1118, 183] width 11 height 12
